Goal: Check status

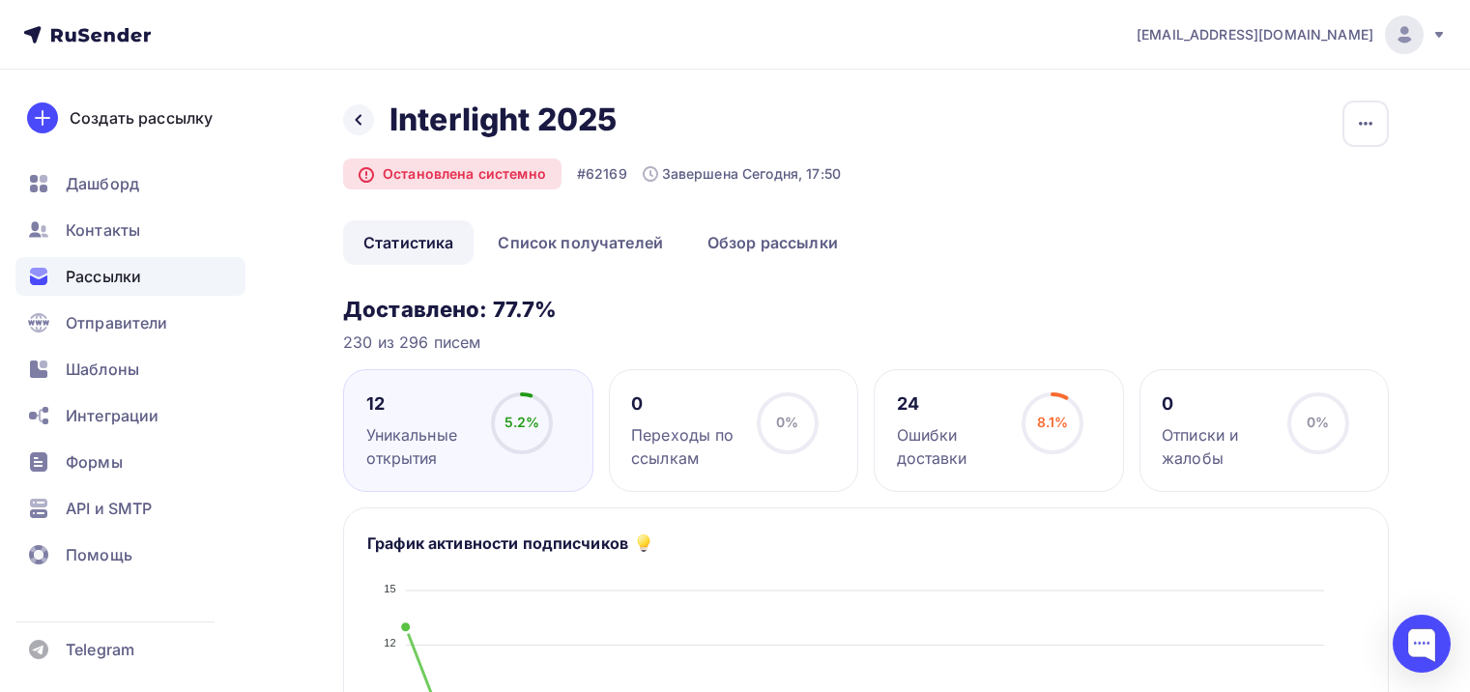
scroll to position [97, 0]
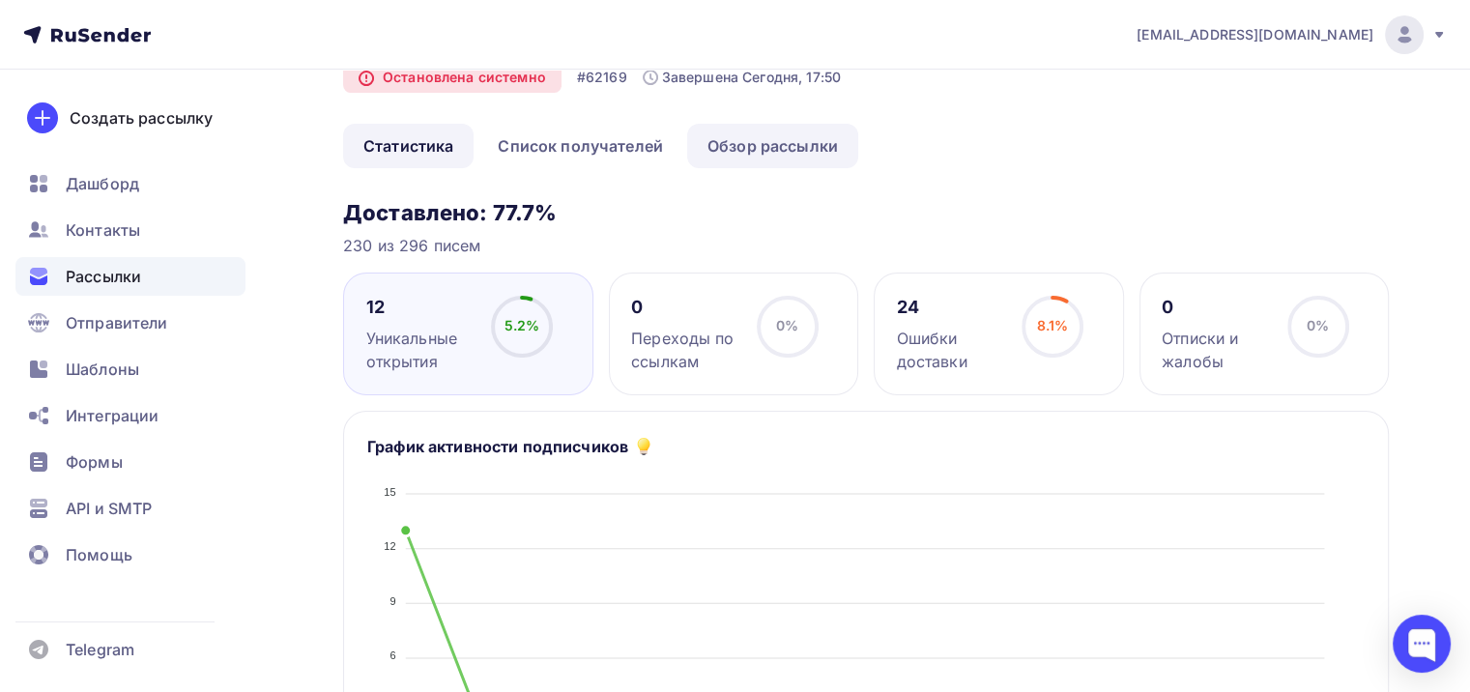
click at [780, 143] on link "Обзор рассылки" at bounding box center [772, 146] width 171 height 44
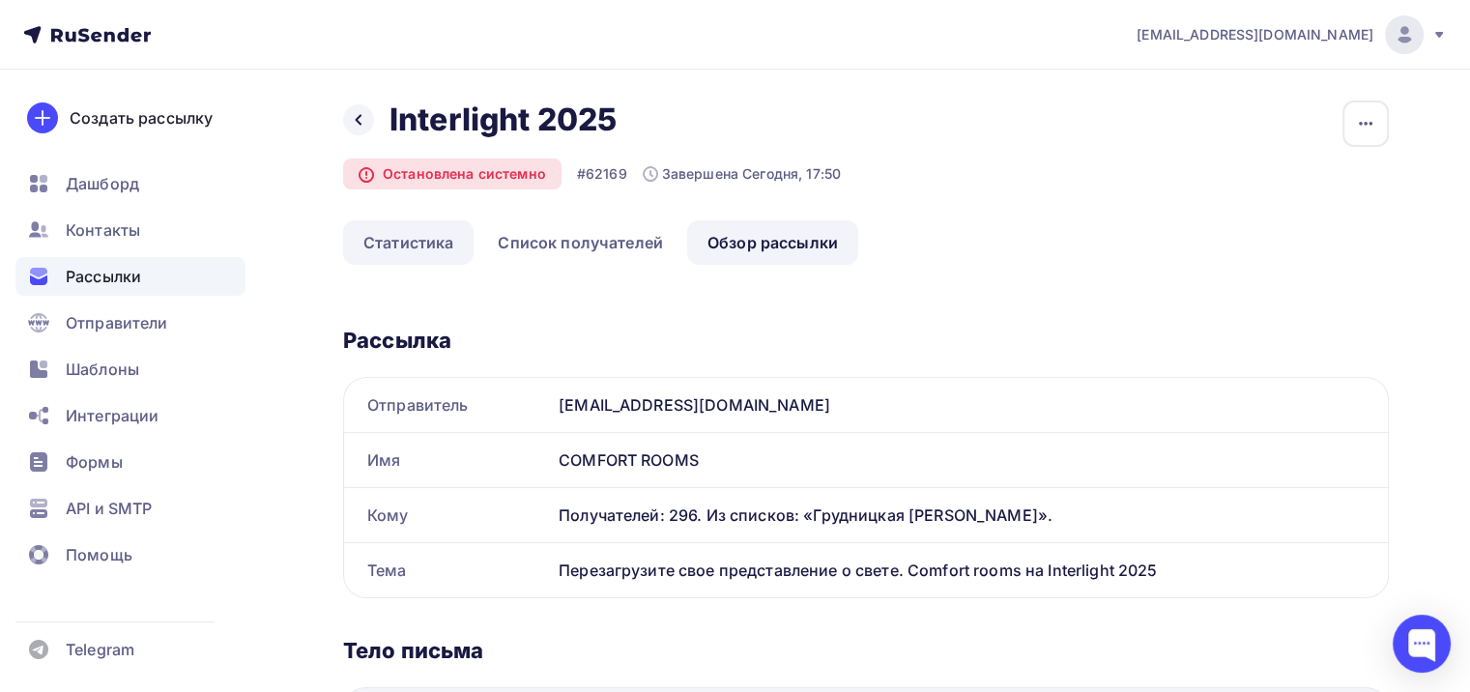
click at [441, 244] on link "Статистика" at bounding box center [408, 242] width 130 height 44
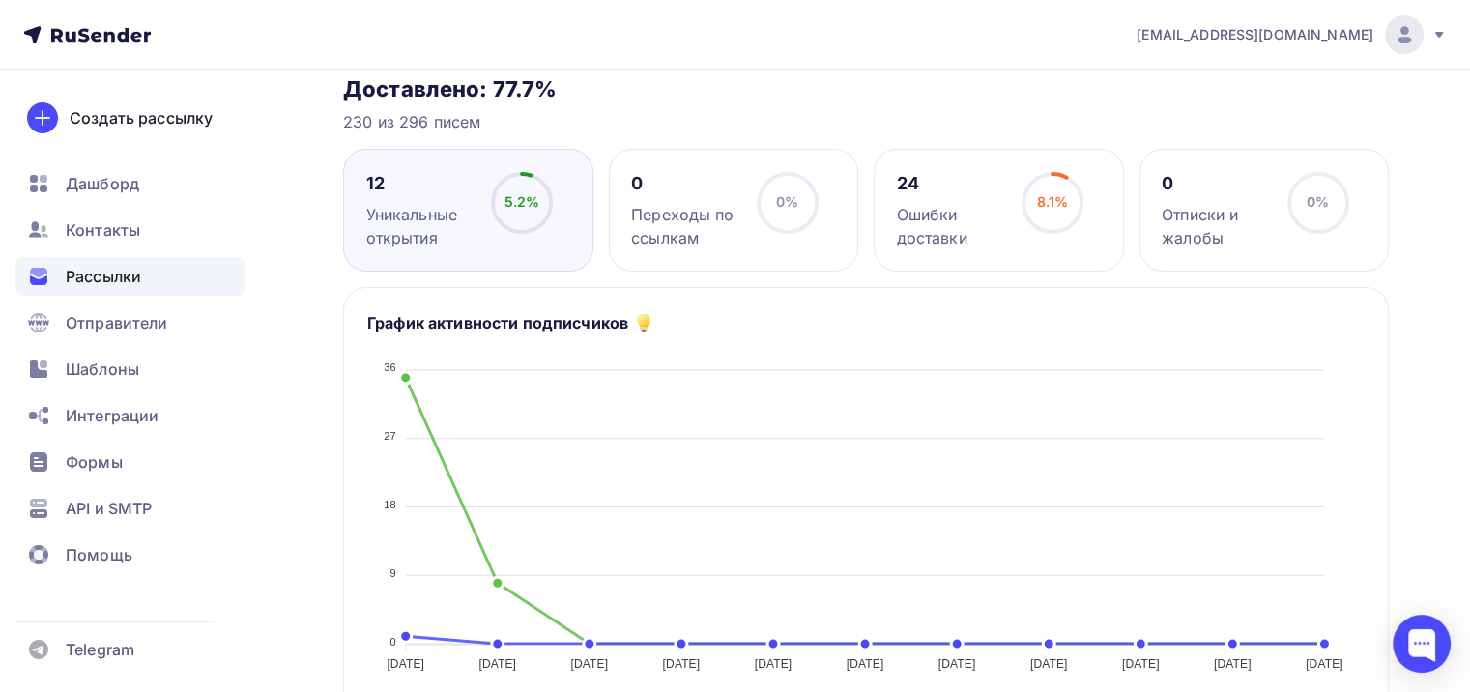
scroll to position [95, 0]
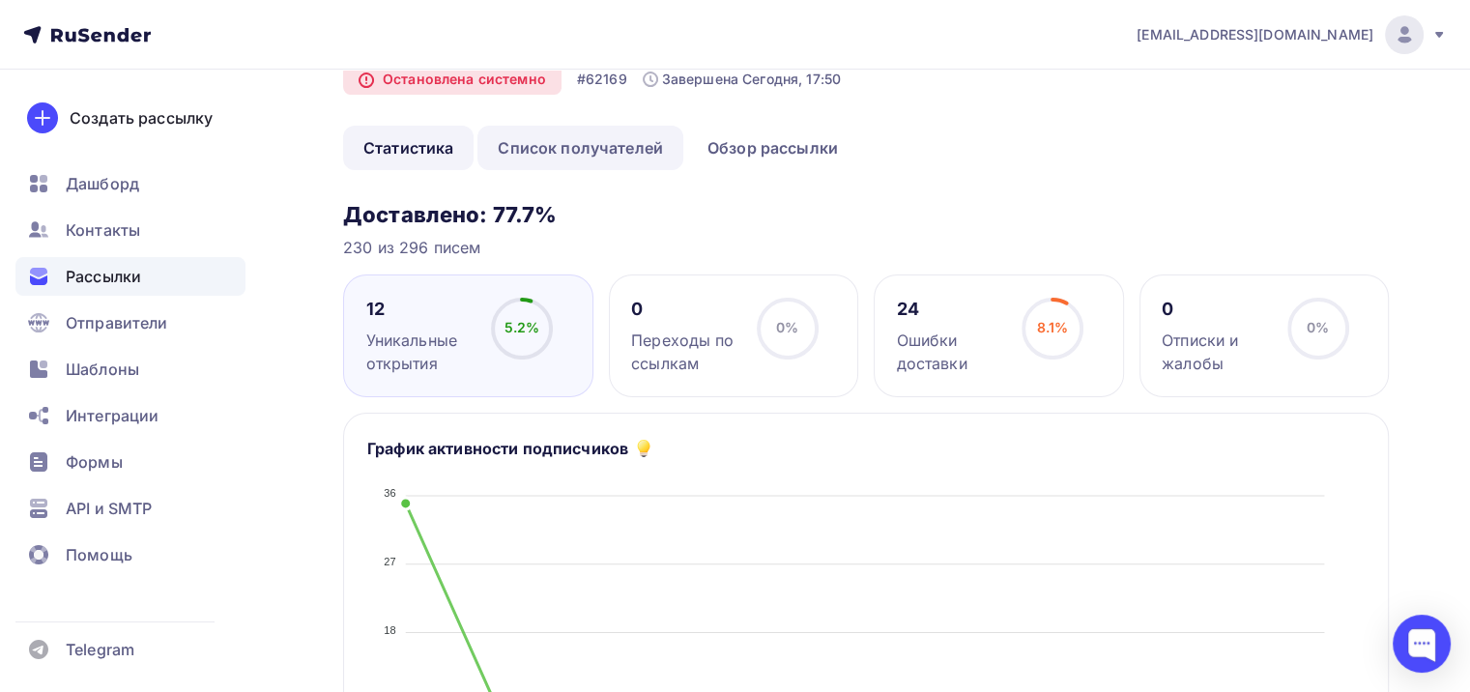
click at [624, 140] on link "Список получателей" at bounding box center [580, 148] width 206 height 44
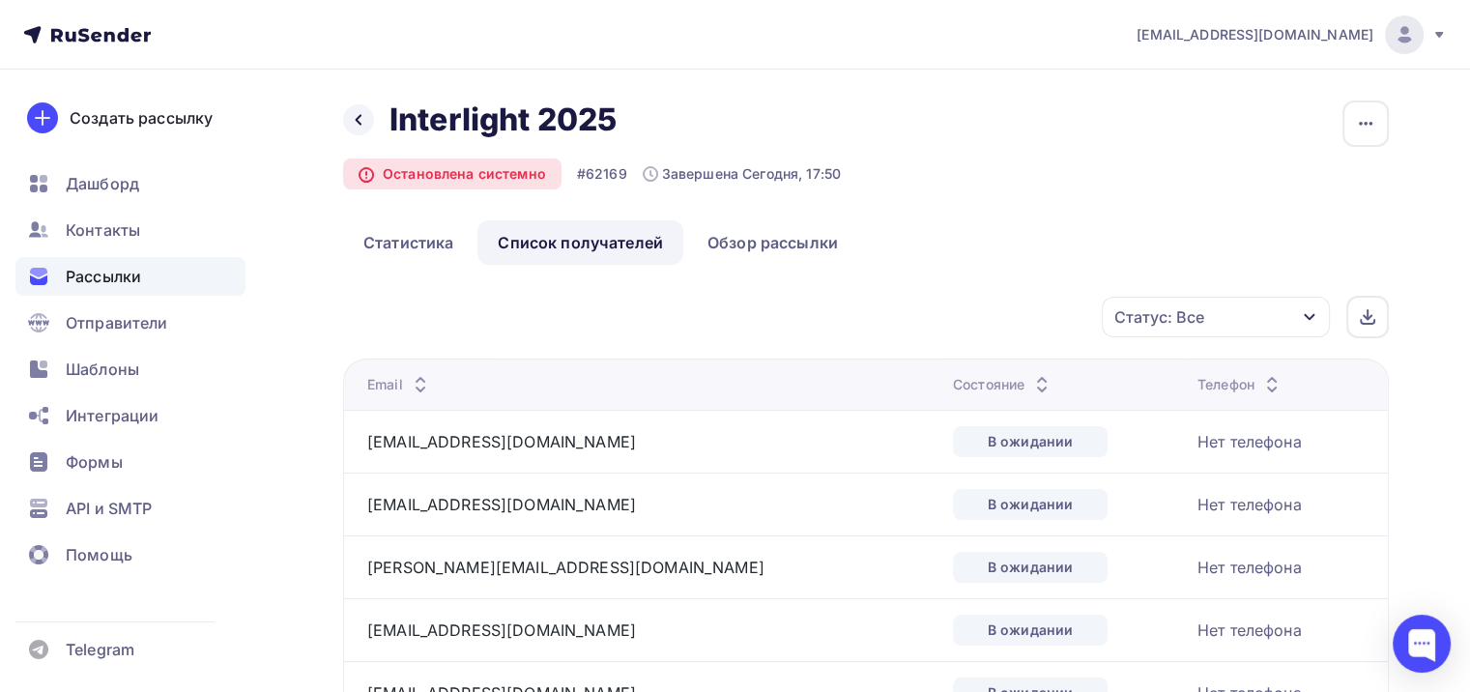
click at [1030, 387] on icon at bounding box center [1041, 389] width 23 height 23
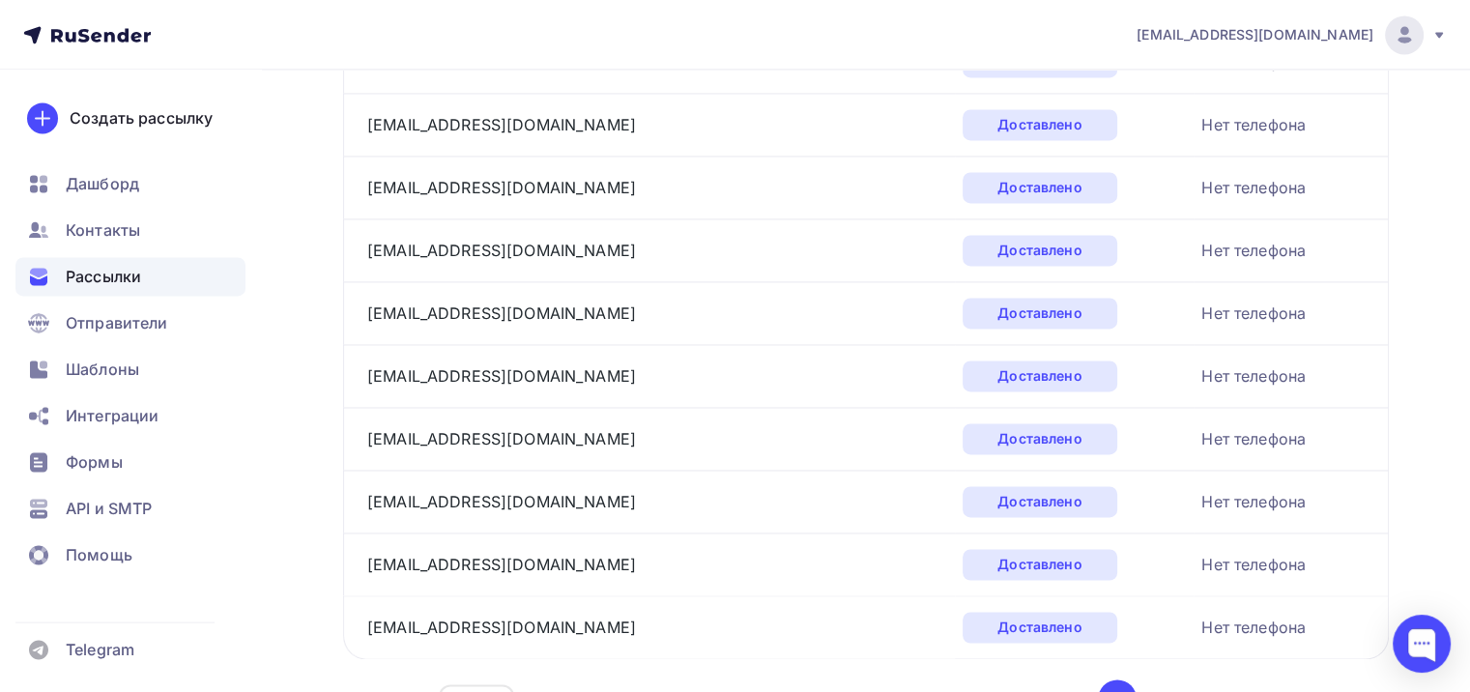
scroll to position [2996, 0]
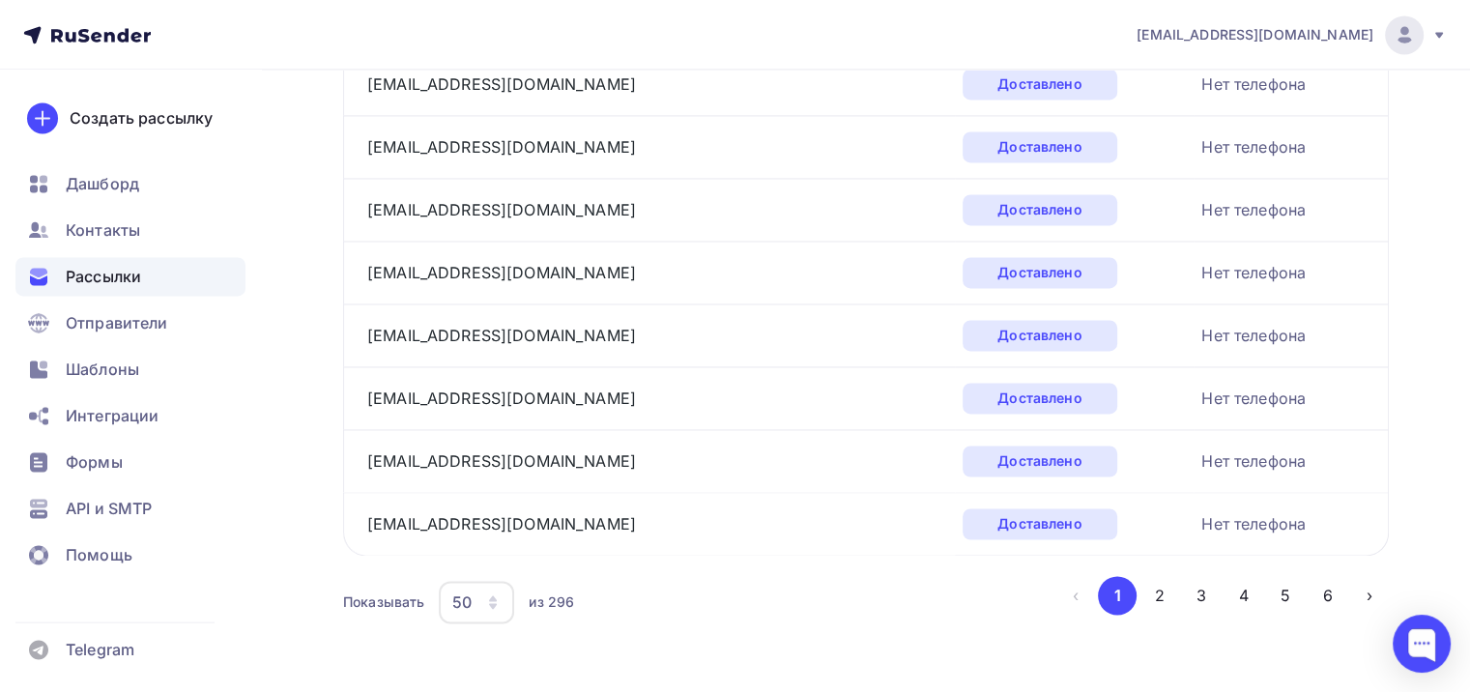
click at [524, 599] on div "Показывать 50 10 20 50 100 из 296" at bounding box center [699, 602] width 713 height 44
click at [500, 595] on icon "button" at bounding box center [492, 601] width 15 height 15
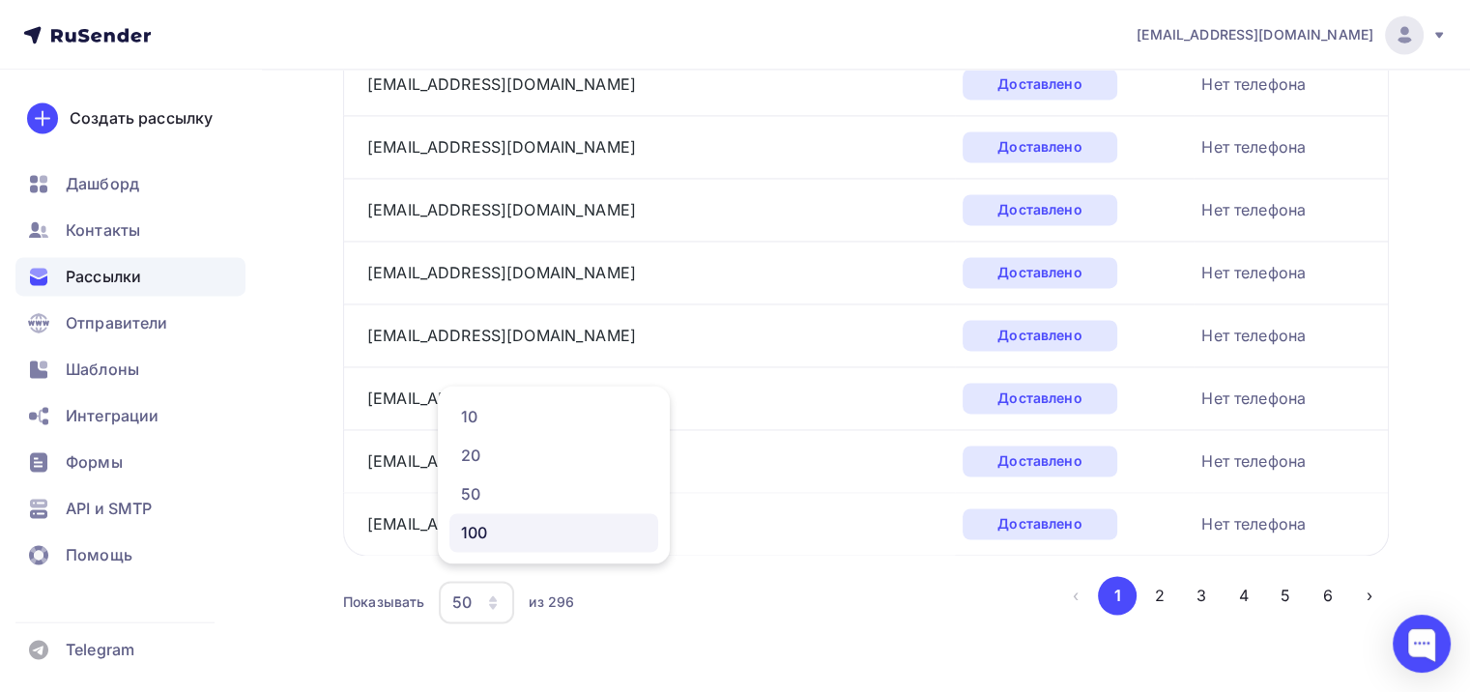
click at [477, 546] on link "100" at bounding box center [553, 532] width 209 height 39
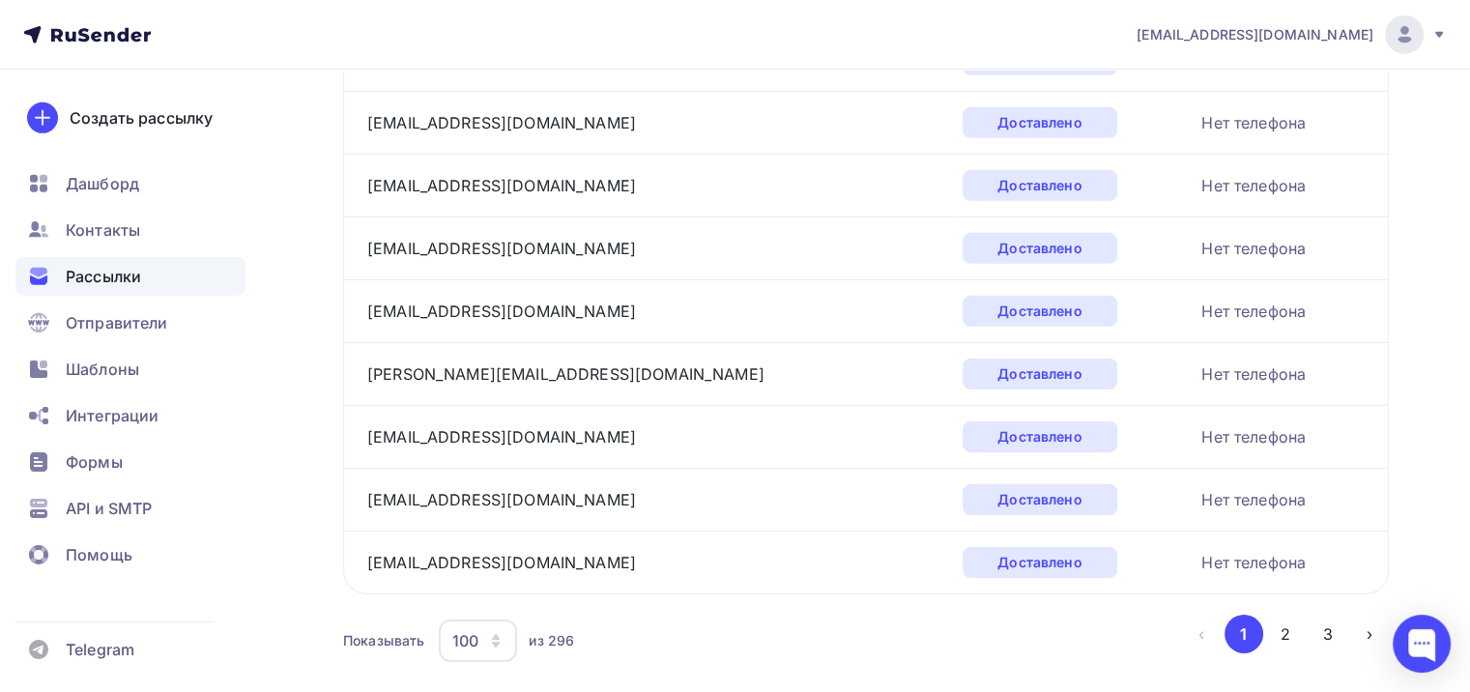
scroll to position [6131, 0]
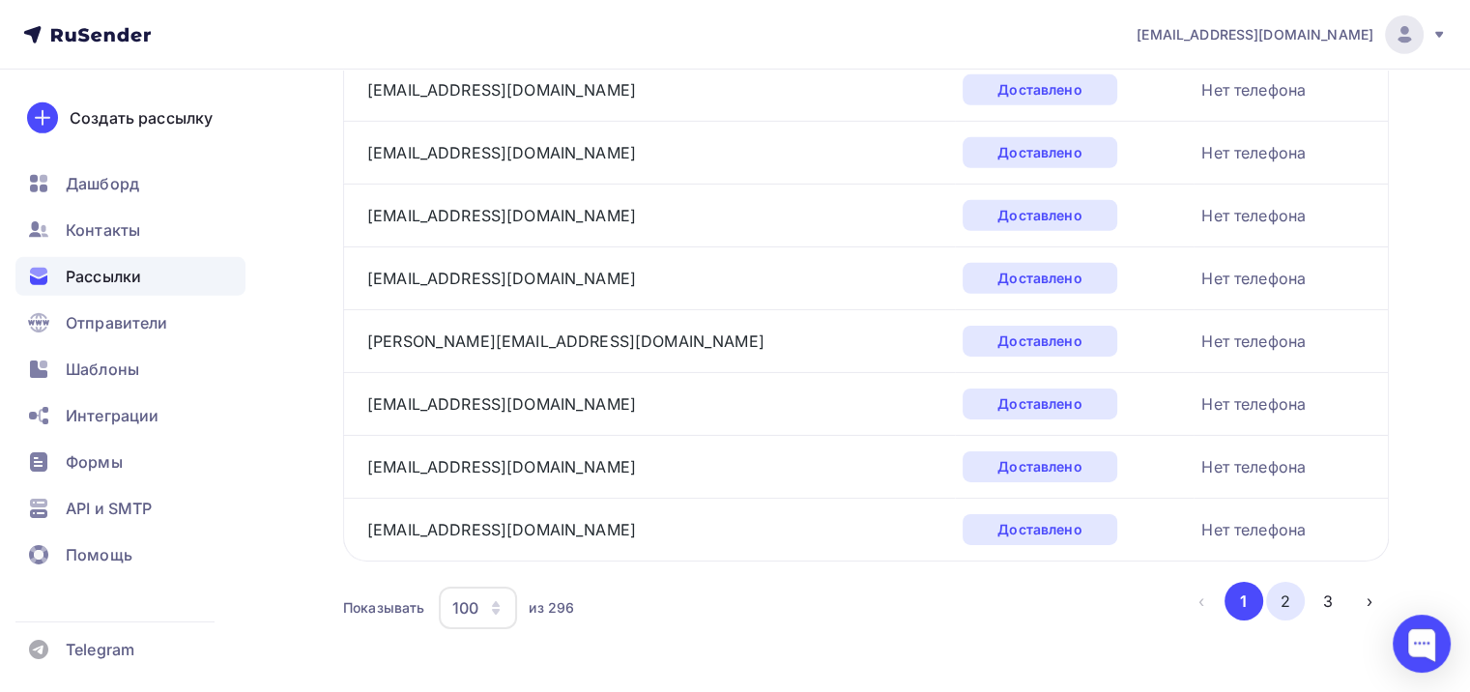
click at [1283, 582] on button "2" at bounding box center [1285, 601] width 39 height 39
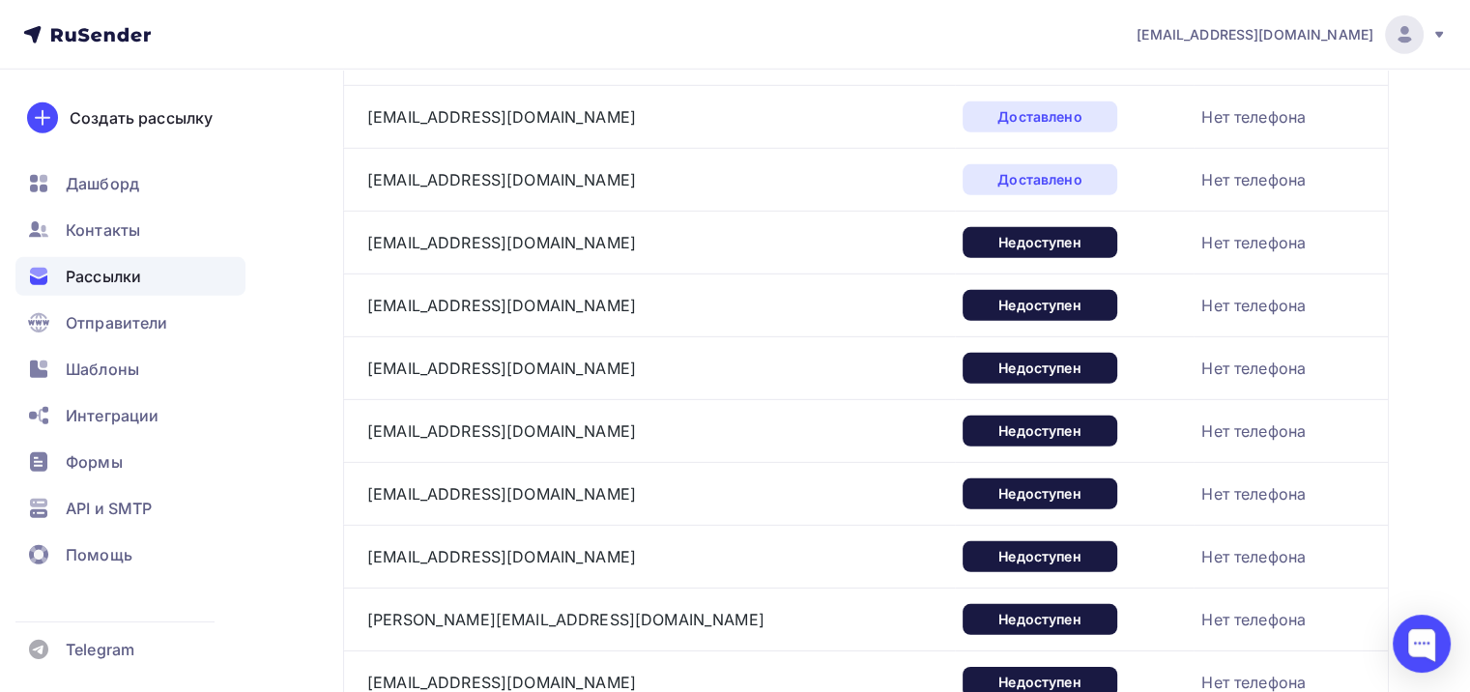
scroll to position [6094, 0]
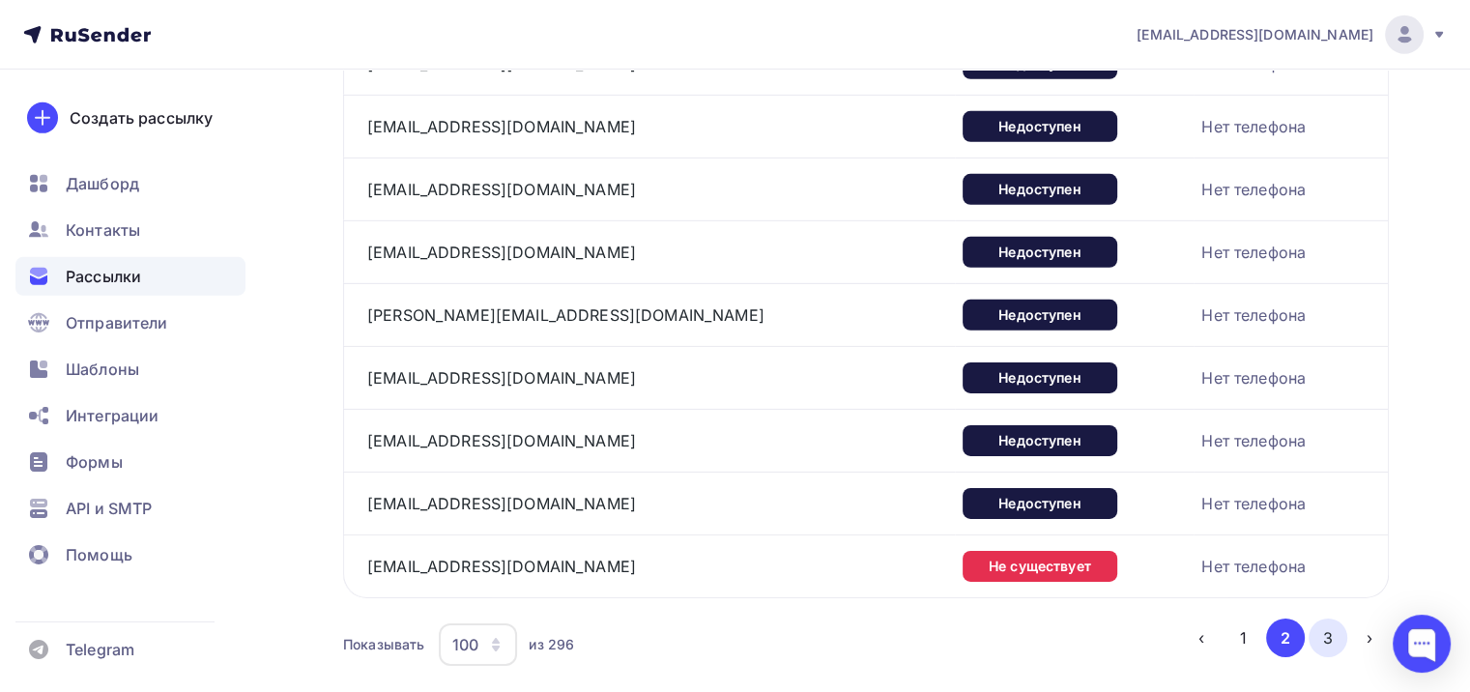
click at [1330, 618] on button "3" at bounding box center [1327, 637] width 39 height 39
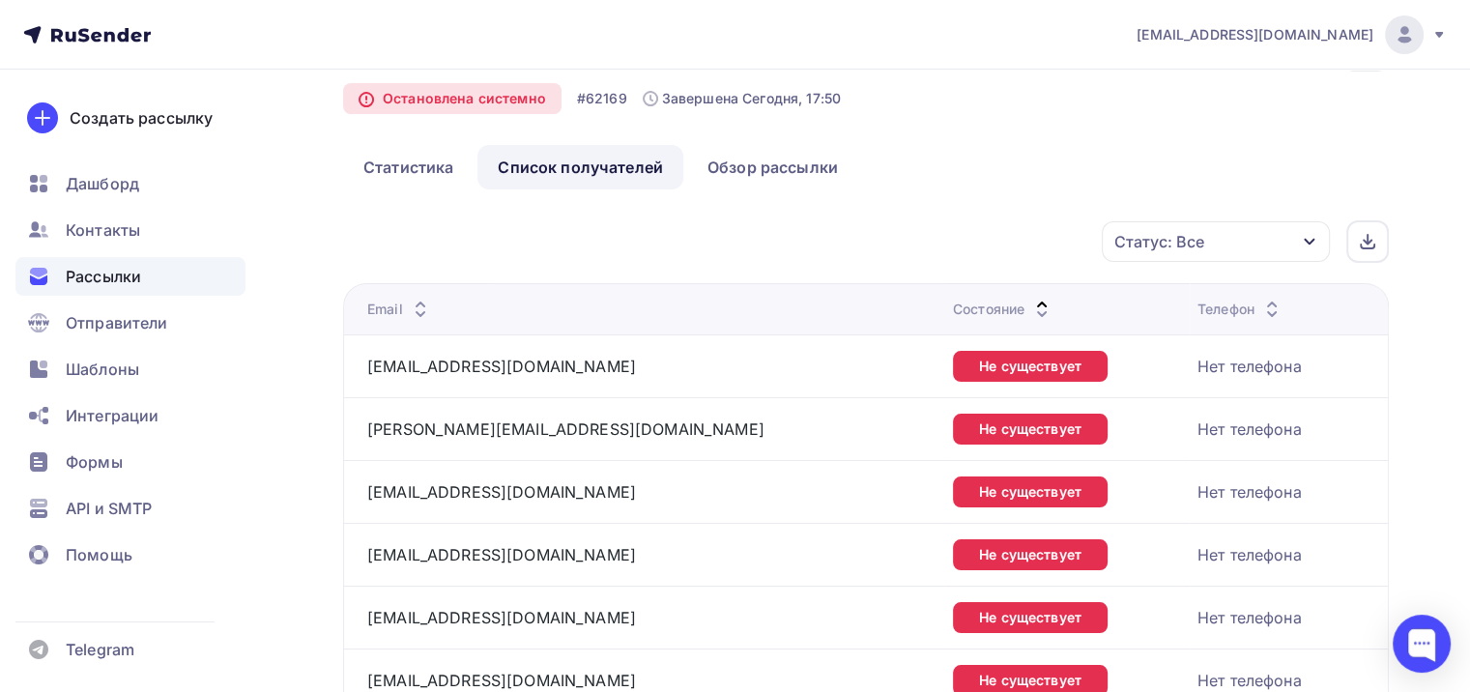
scroll to position [0, 0]
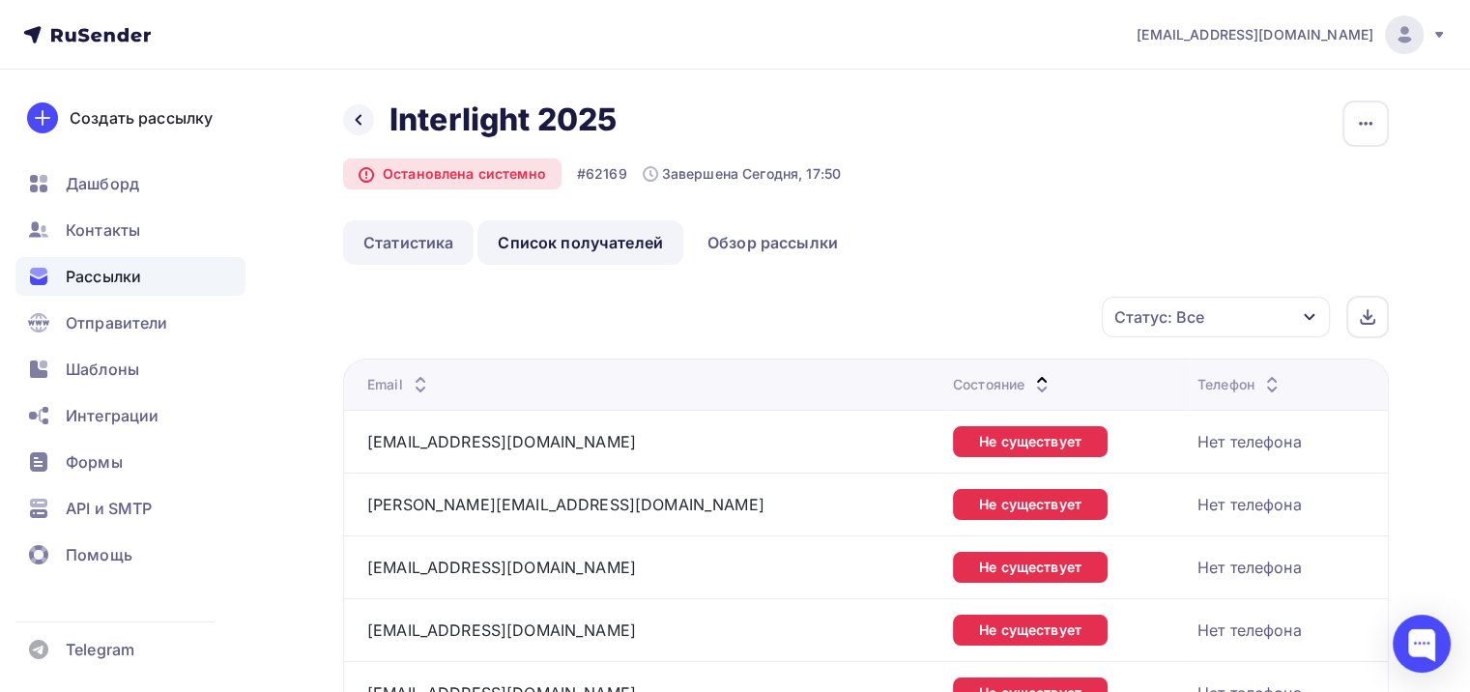
click at [400, 240] on link "Статистика" at bounding box center [408, 242] width 130 height 44
